Goal: Information Seeking & Learning: Learn about a topic

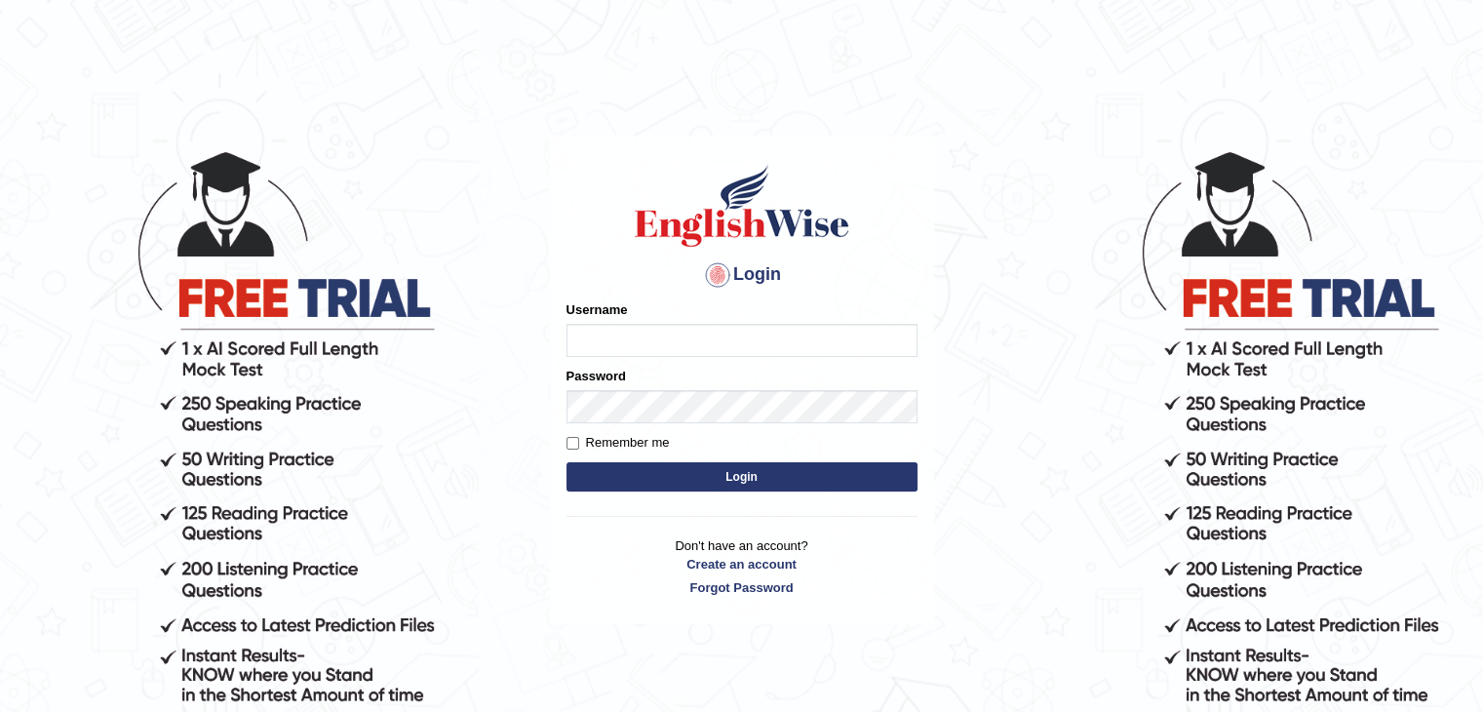
type input "Israr17"
click at [750, 487] on button "Login" at bounding box center [741, 476] width 351 height 29
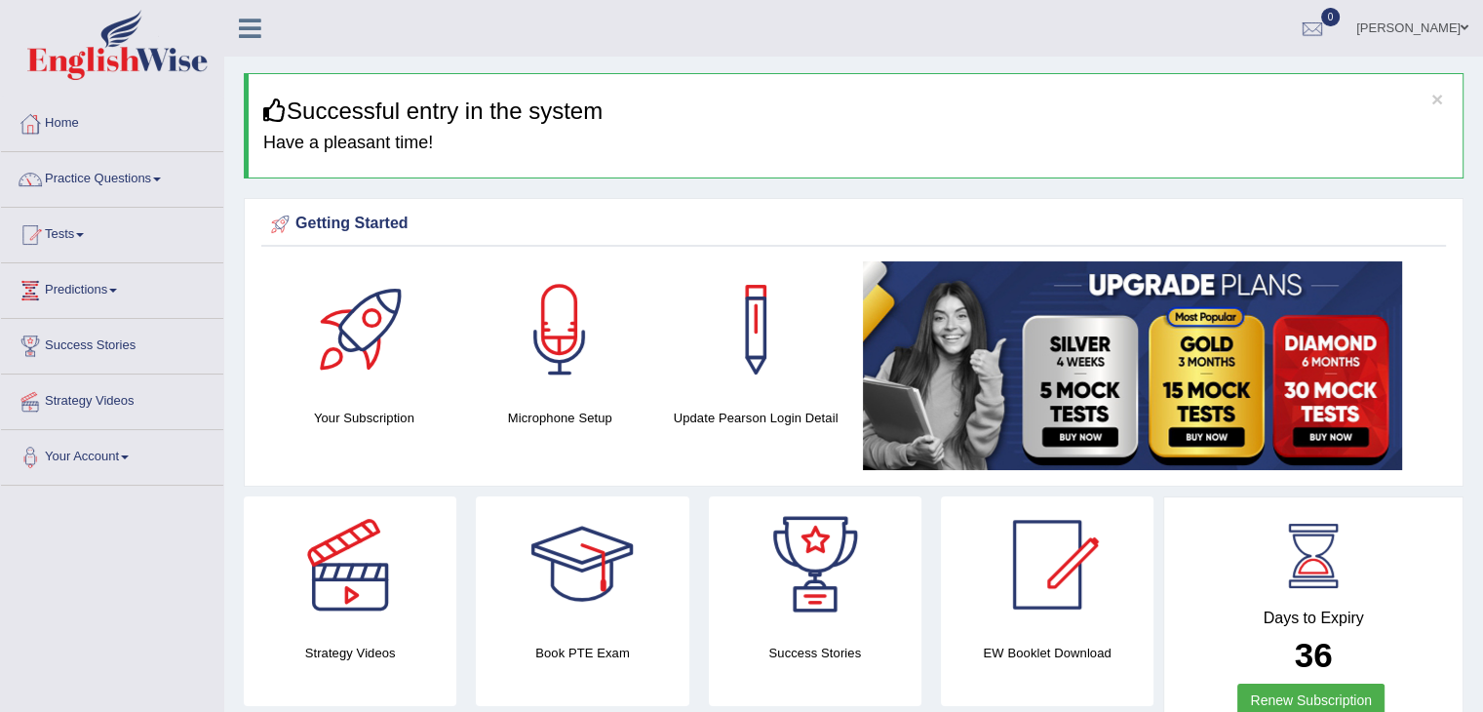
click at [99, 290] on link "Predictions" at bounding box center [112, 287] width 222 height 49
click at [133, 173] on link "Practice Questions" at bounding box center [112, 176] width 222 height 49
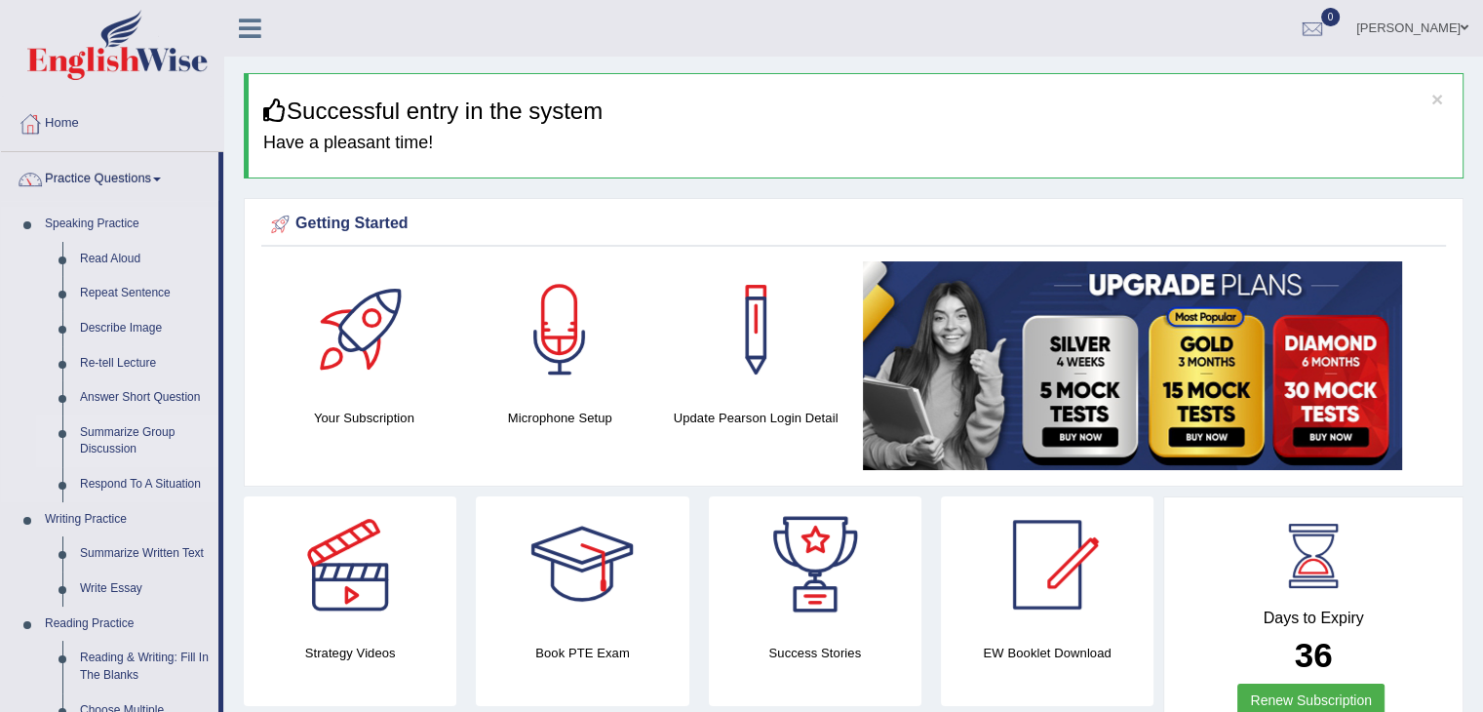
click at [113, 445] on link "Summarize Group Discussion" at bounding box center [144, 441] width 147 height 52
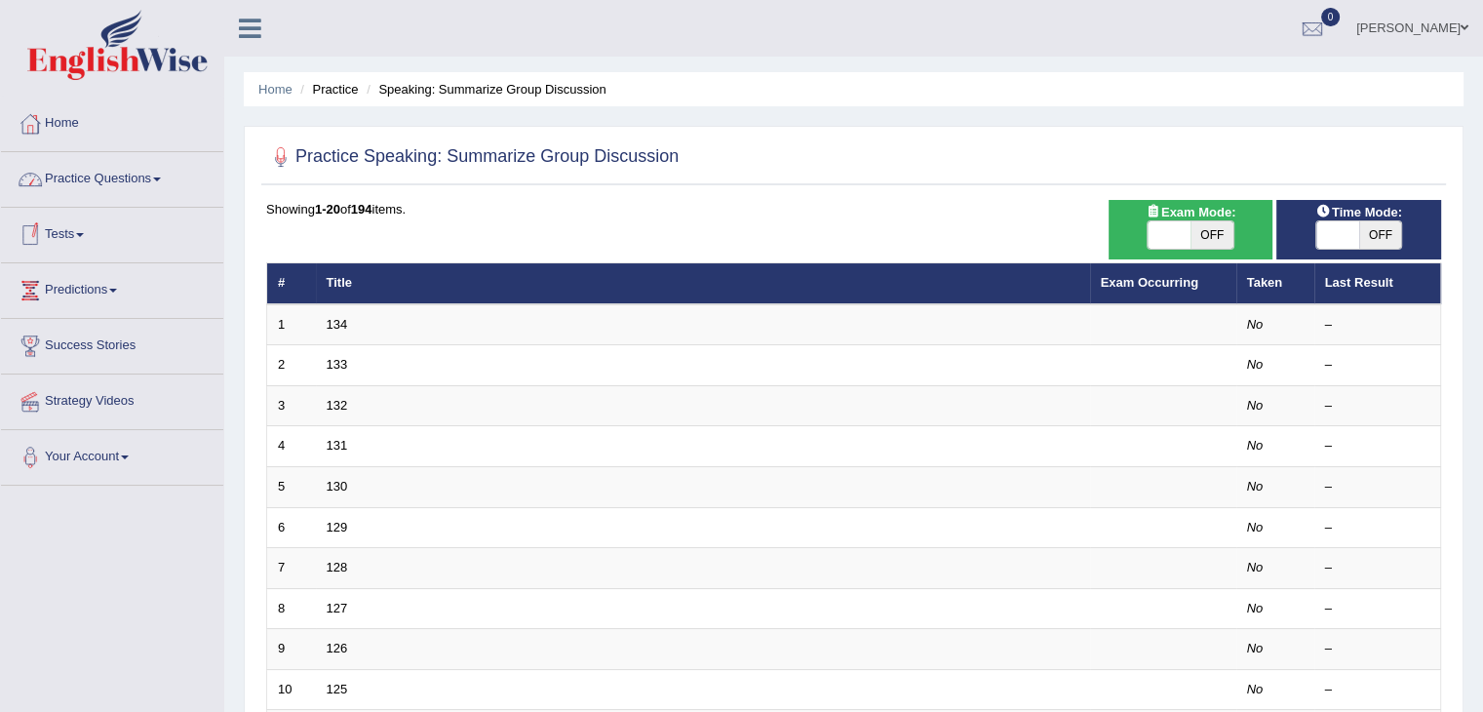
click at [125, 163] on link "Practice Questions" at bounding box center [112, 176] width 222 height 49
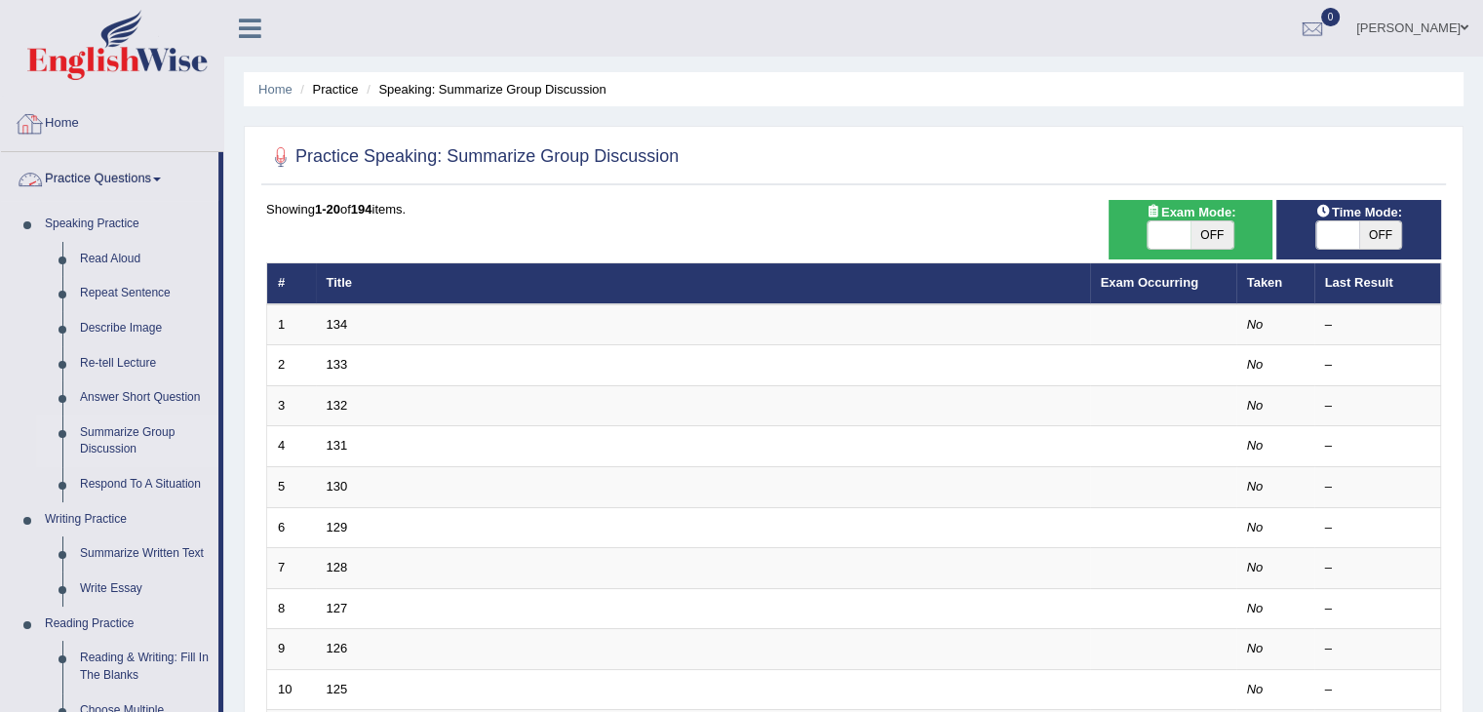
click at [50, 137] on link "Home" at bounding box center [112, 120] width 222 height 49
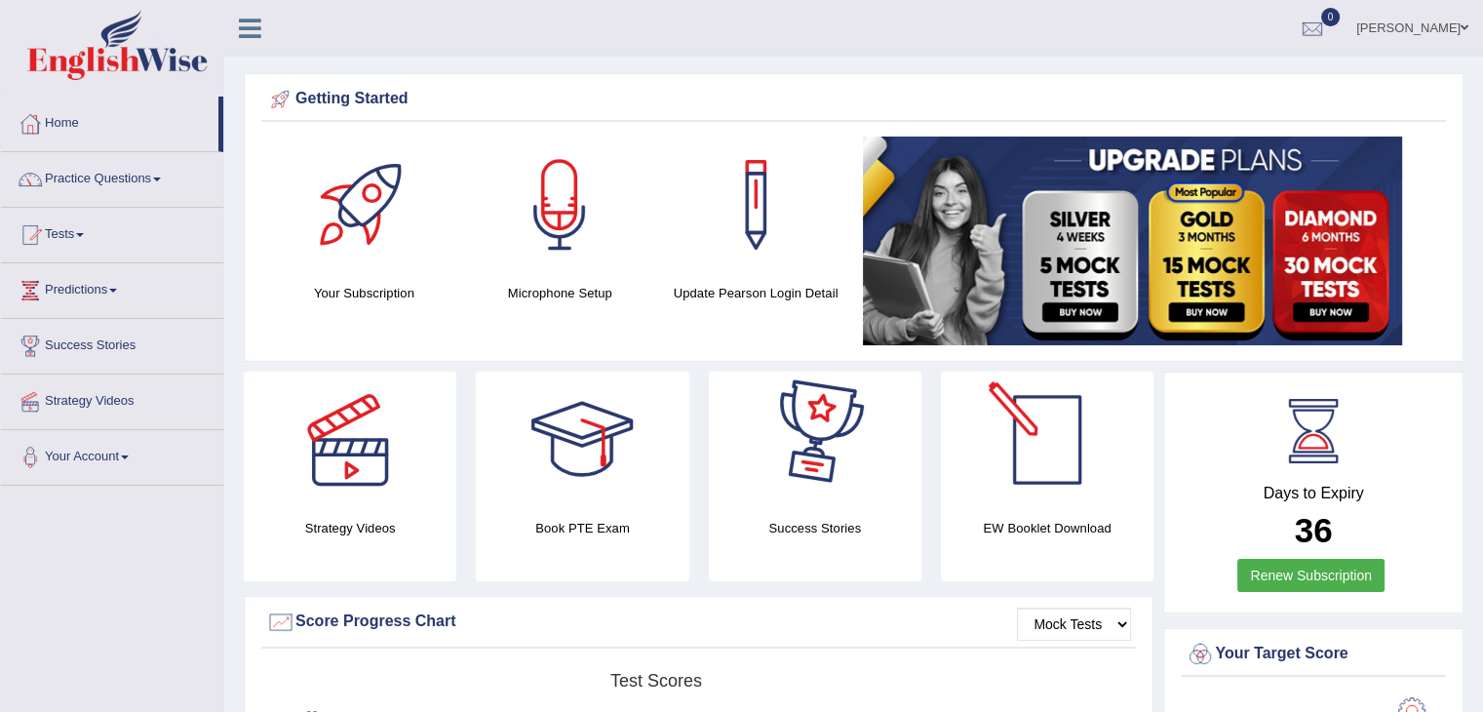
click at [1053, 437] on div at bounding box center [1047, 439] width 136 height 136
click at [251, 25] on icon at bounding box center [250, 28] width 22 height 25
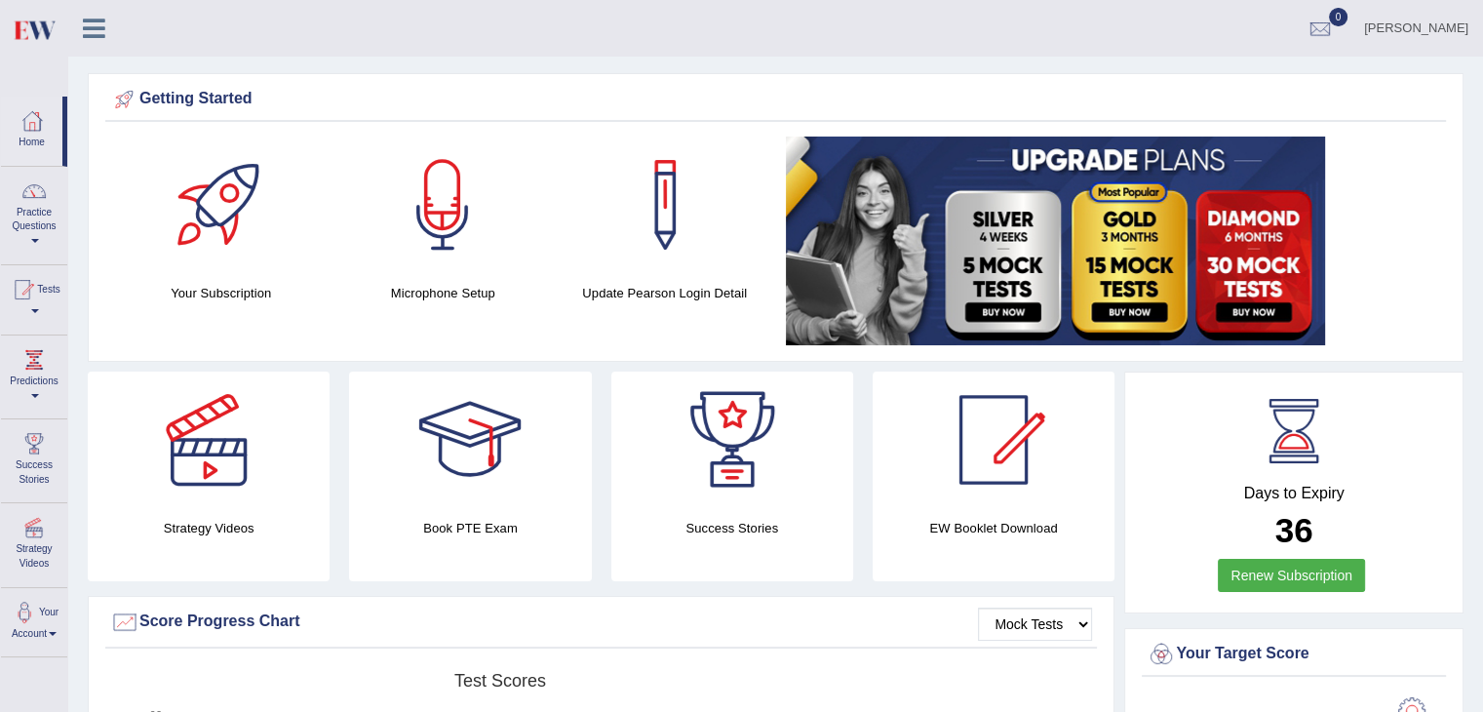
click at [1012, 448] on div at bounding box center [993, 439] width 136 height 136
click at [1012, 452] on div at bounding box center [993, 439] width 136 height 136
click at [967, 434] on div at bounding box center [993, 439] width 136 height 136
click at [966, 435] on div at bounding box center [993, 439] width 136 height 136
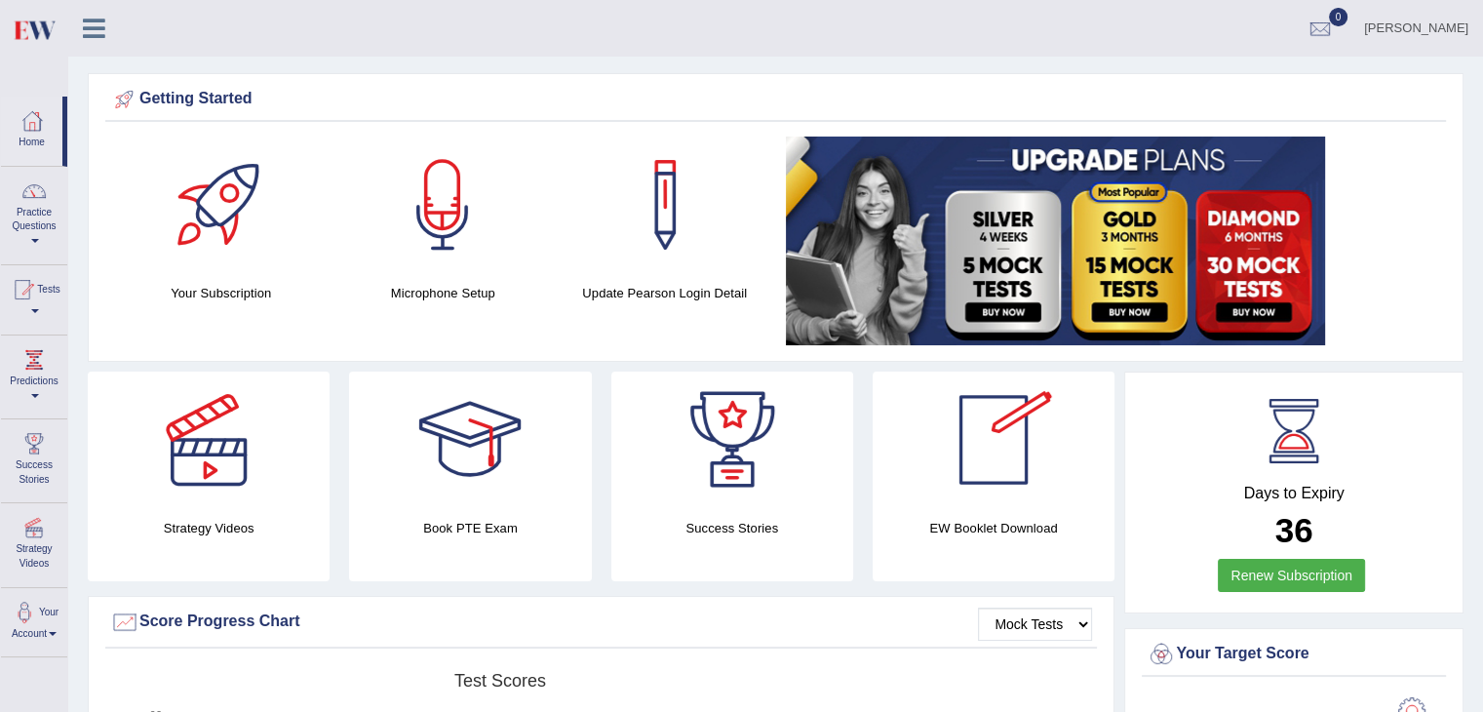
click at [966, 435] on div at bounding box center [993, 439] width 136 height 136
